Goal: Task Accomplishment & Management: Use online tool/utility

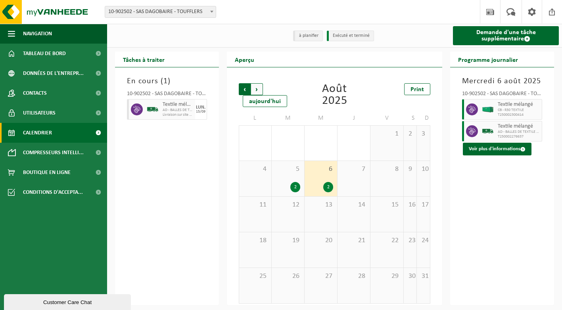
click at [257, 90] on span "Suivant" at bounding box center [257, 89] width 12 height 12
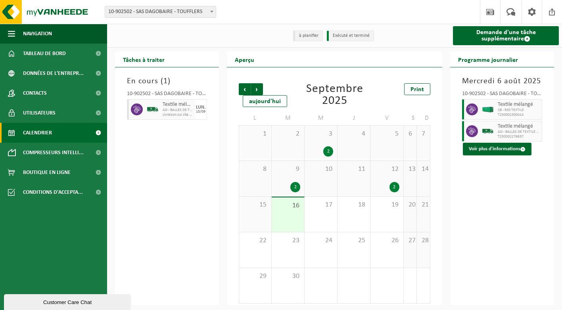
click at [382, 178] on div "12 2" at bounding box center [386, 178] width 33 height 35
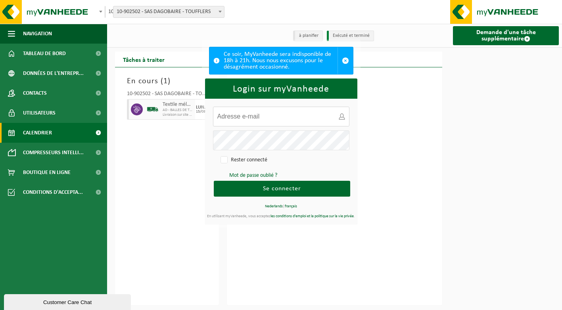
type input "logistique@dagobaire.fr"
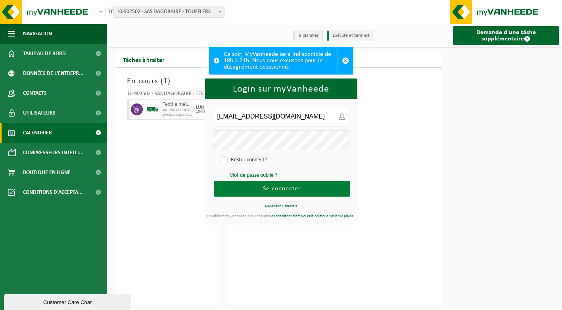
click at [329, 190] on button "Se connecter" at bounding box center [282, 189] width 136 height 16
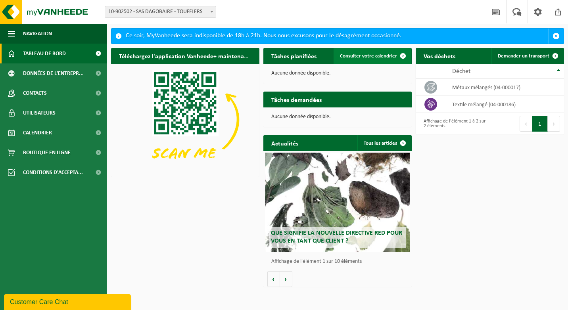
click at [387, 56] on span "Consulter votre calendrier" at bounding box center [368, 56] width 57 height 5
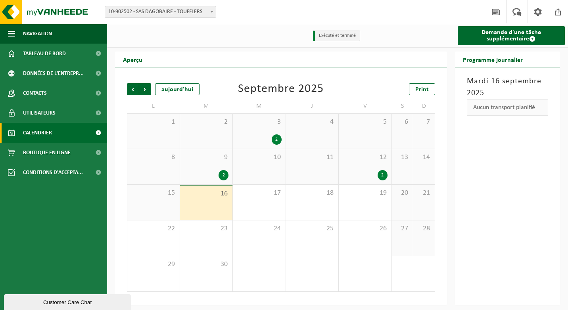
click at [162, 207] on div "15" at bounding box center [153, 202] width 52 height 35
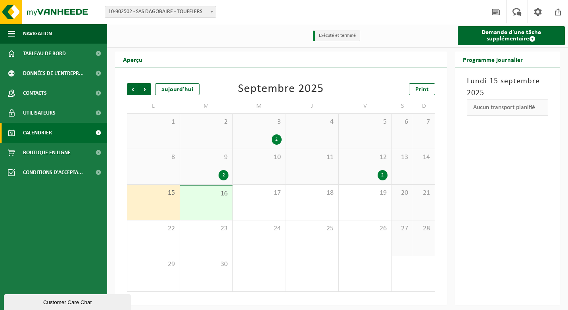
click at [162, 207] on div "15" at bounding box center [153, 202] width 52 height 35
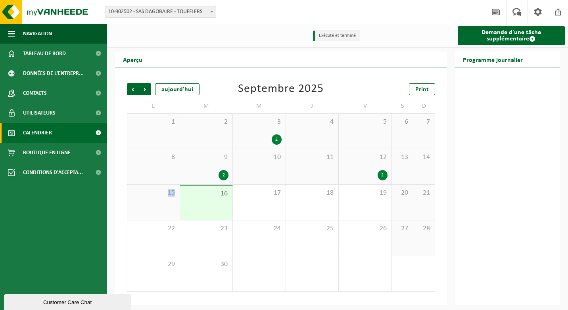
click at [162, 207] on div "15" at bounding box center [153, 202] width 52 height 35
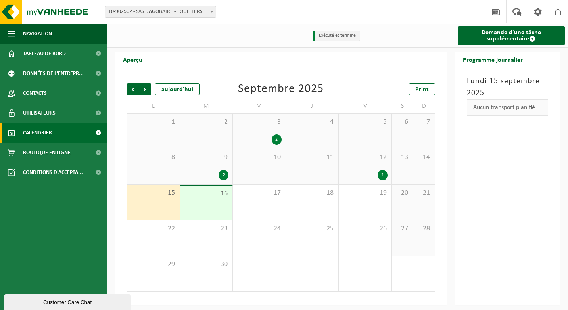
drag, startPoint x: 162, startPoint y: 207, endPoint x: 185, endPoint y: 210, distance: 22.7
click at [185, 210] on div "16" at bounding box center [206, 203] width 53 height 35
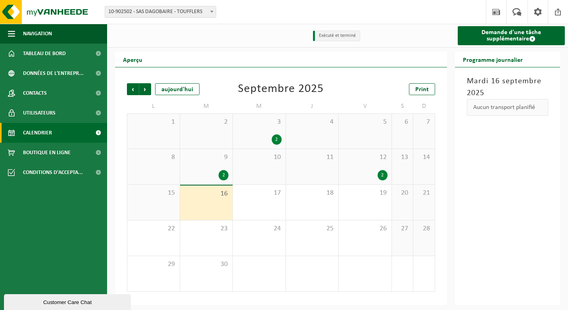
click at [214, 168] on div "9 2" at bounding box center [206, 166] width 53 height 35
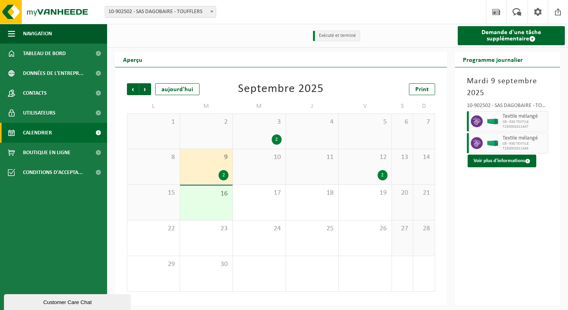
click at [357, 167] on div "12 2" at bounding box center [365, 166] width 53 height 35
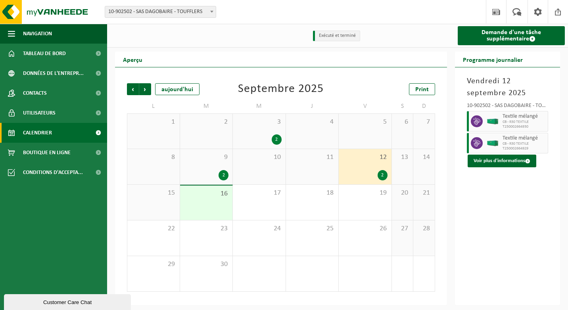
click at [211, 202] on div "16" at bounding box center [206, 203] width 53 height 35
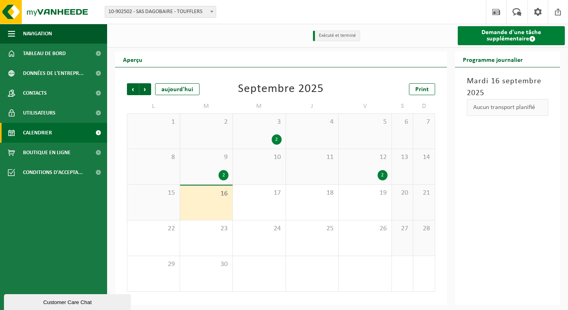
click at [524, 35] on link "Demande d'une tâche supplémentaire" at bounding box center [511, 35] width 107 height 19
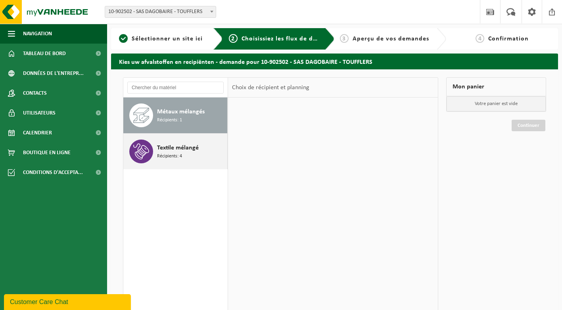
click at [186, 142] on div "Textile mélangé Récipients: 4" at bounding box center [191, 152] width 68 height 24
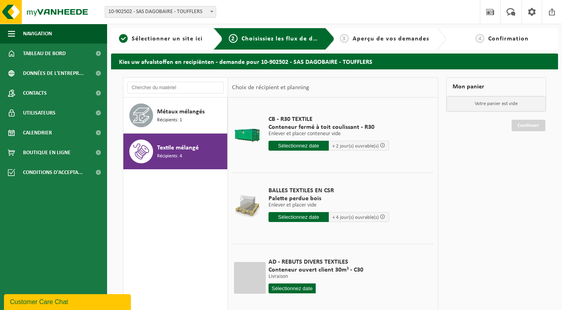
click at [186, 151] on span "Textile mélangé" at bounding box center [178, 148] width 42 height 10
click at [311, 142] on input "text" at bounding box center [298, 146] width 60 height 10
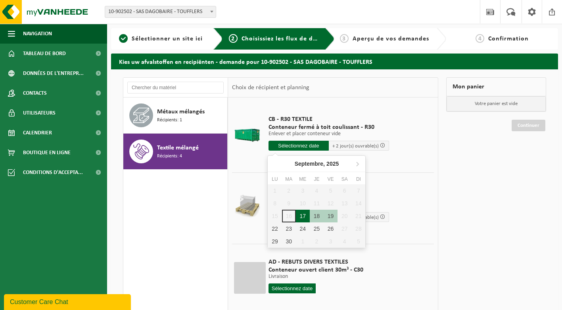
click at [301, 217] on div "17" at bounding box center [303, 216] width 14 height 13
type input "à partir de 2025-09-17"
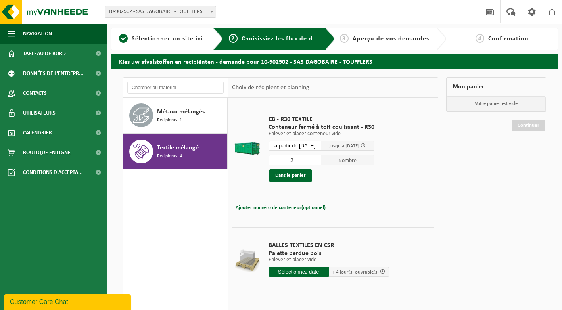
type input "2"
click at [319, 158] on input "2" at bounding box center [294, 160] width 53 height 10
click at [306, 174] on button "Dans le panier" at bounding box center [290, 175] width 42 height 13
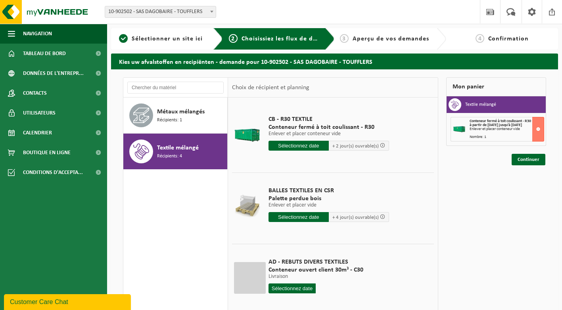
click at [502, 130] on div "Enlever et placer conteneur vide" at bounding box center [507, 129] width 74 height 4
click at [311, 146] on input "text" at bounding box center [298, 146] width 60 height 10
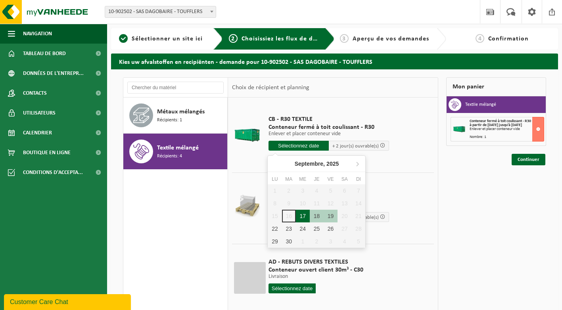
click at [301, 217] on div "17" at bounding box center [303, 216] width 14 height 13
type input "à partir de 2025-09-17"
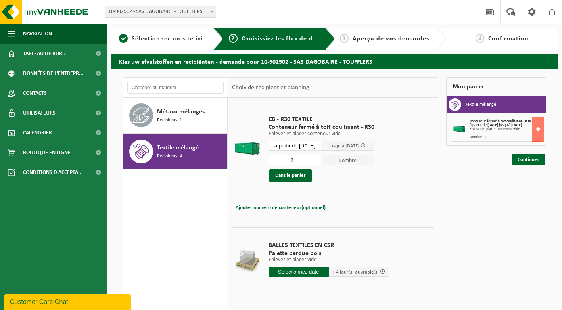
type input "2"
click at [320, 158] on input "2" at bounding box center [294, 160] width 53 height 10
click at [305, 176] on button "Dans le panier" at bounding box center [290, 175] width 42 height 13
click at [523, 161] on link "Continuer" at bounding box center [529, 160] width 34 height 12
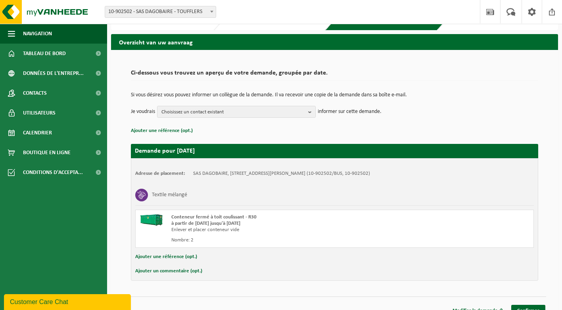
scroll to position [30, 0]
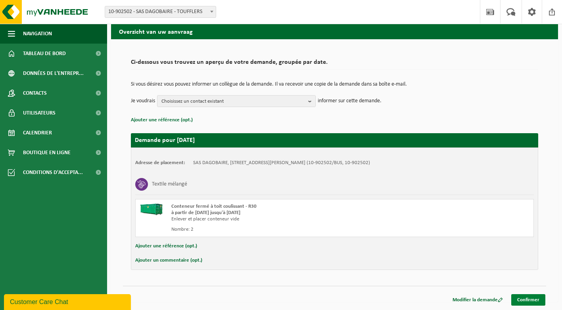
click at [527, 300] on link "Confirmer" at bounding box center [528, 300] width 34 height 12
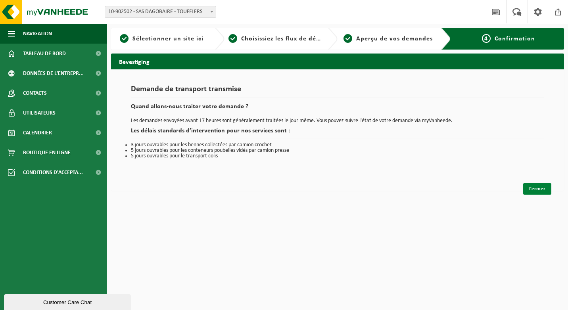
click at [531, 188] on link "Fermer" at bounding box center [537, 189] width 28 height 12
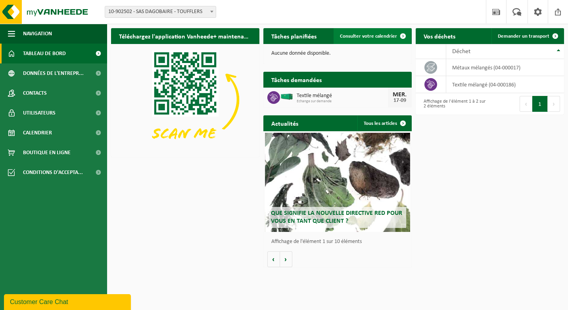
click at [401, 37] on span at bounding box center [403, 36] width 16 height 16
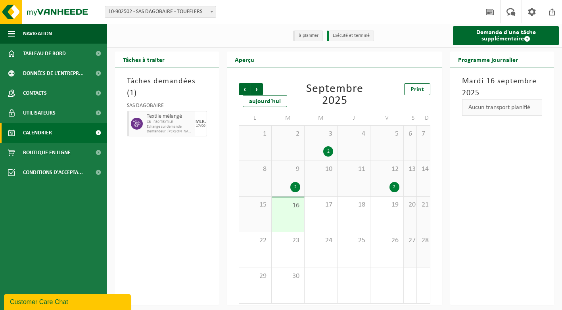
click at [311, 142] on div "3 2" at bounding box center [321, 143] width 33 height 35
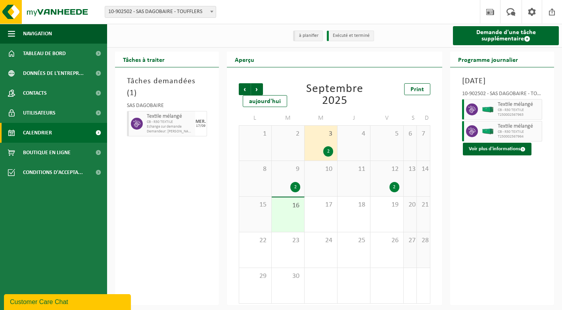
click at [290, 171] on span "9" at bounding box center [288, 169] width 25 height 9
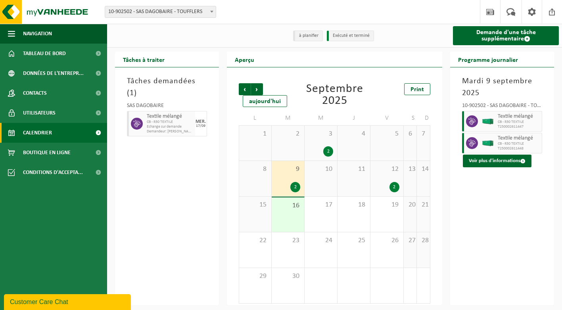
click at [388, 177] on div "12 2" at bounding box center [386, 178] width 33 height 35
